Goal: Go to known website: Access a specific website the user already knows

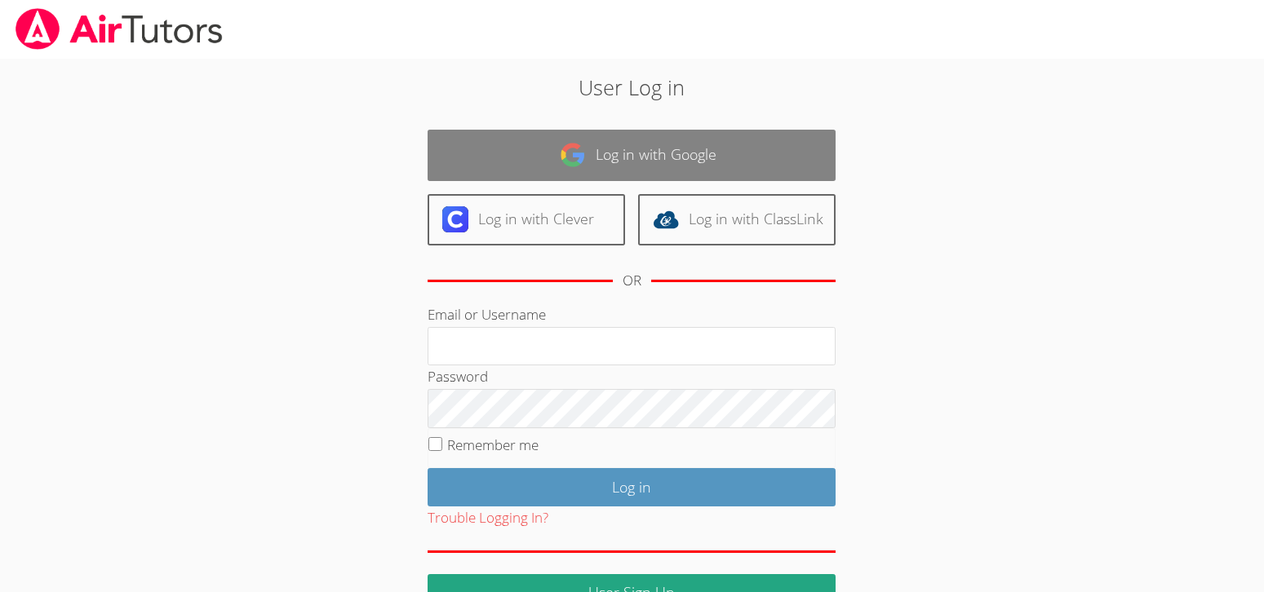
click at [684, 156] on link "Log in with Google" at bounding box center [631, 155] width 408 height 51
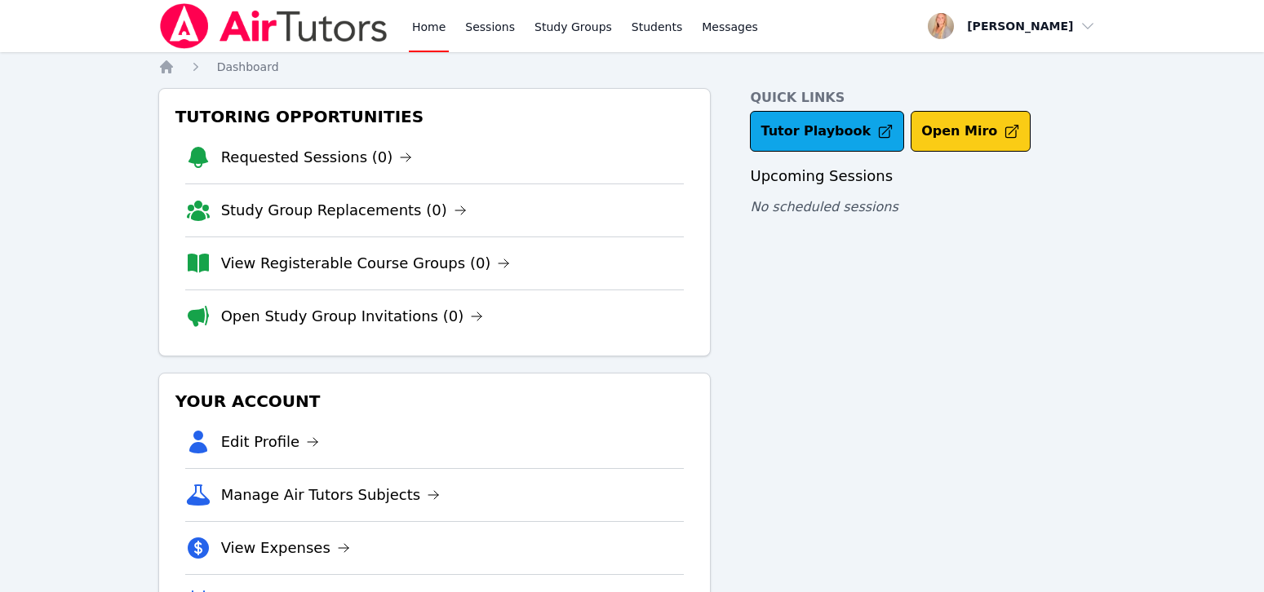
click at [910, 135] on button "Open Miro" at bounding box center [970, 131] width 120 height 41
